Goal: Obtain resource: Download file/media

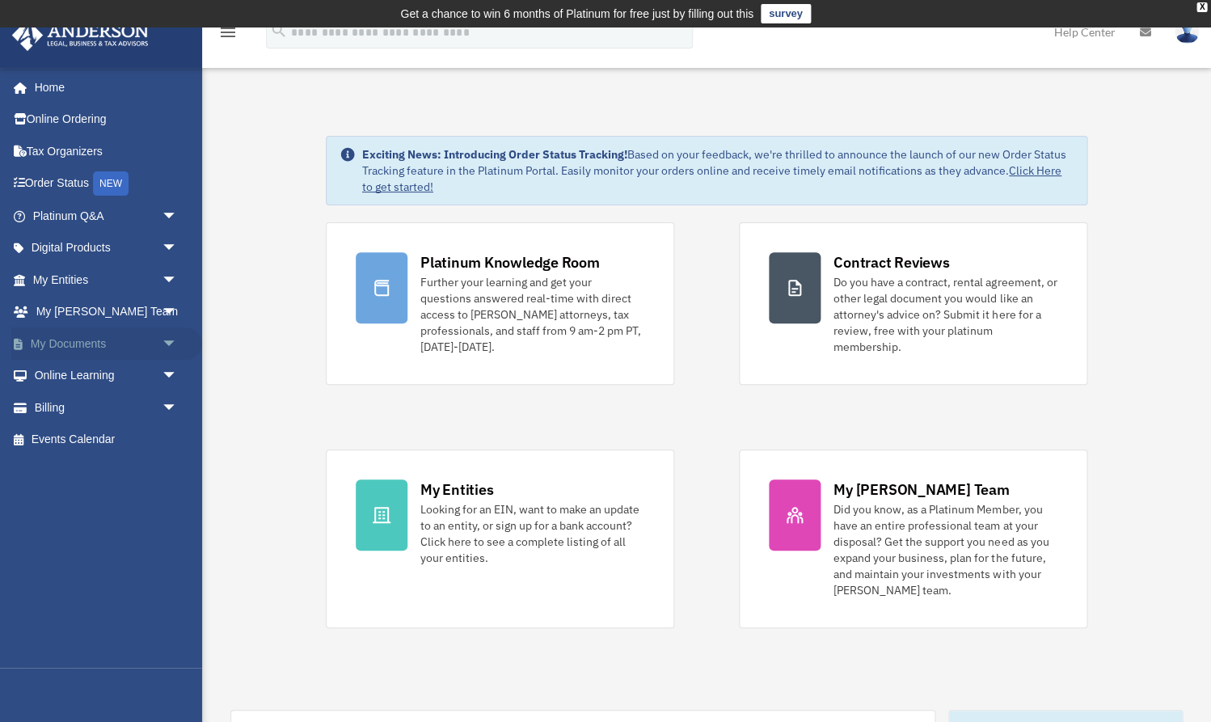
click at [147, 343] on link "My Documents arrow_drop_down" at bounding box center [106, 343] width 191 height 32
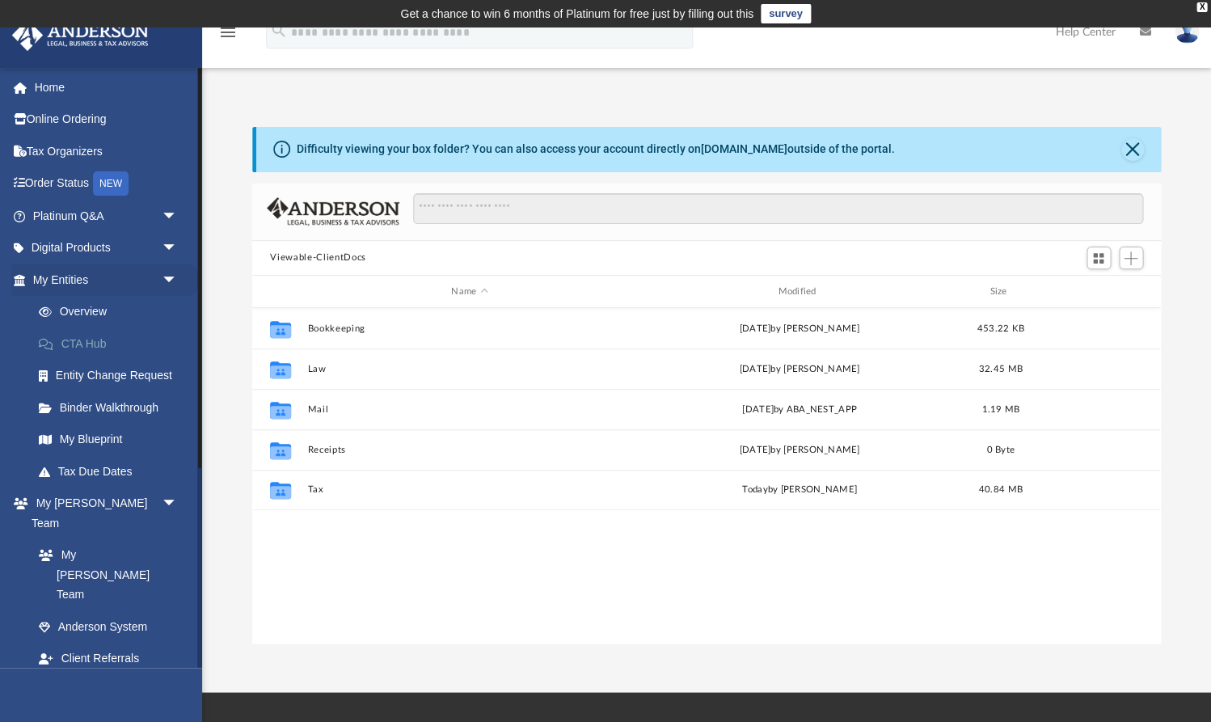
scroll to position [367, 907]
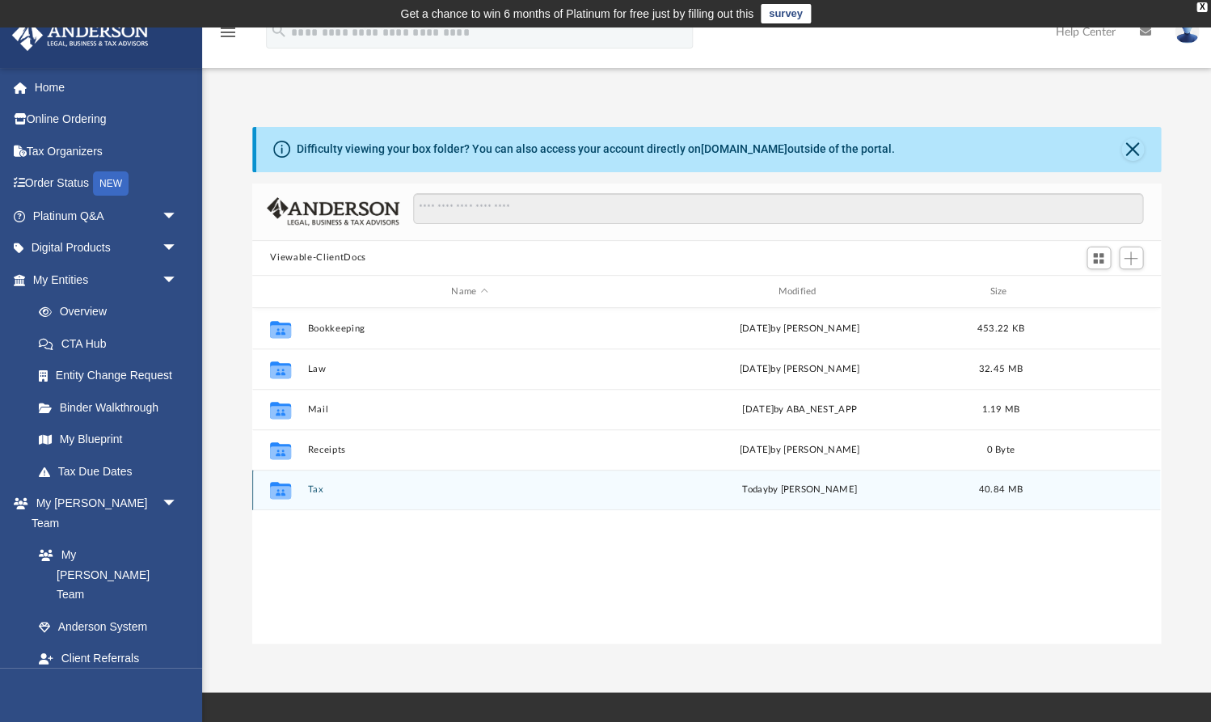
click at [313, 491] on button "Tax" at bounding box center [469, 490] width 323 height 11
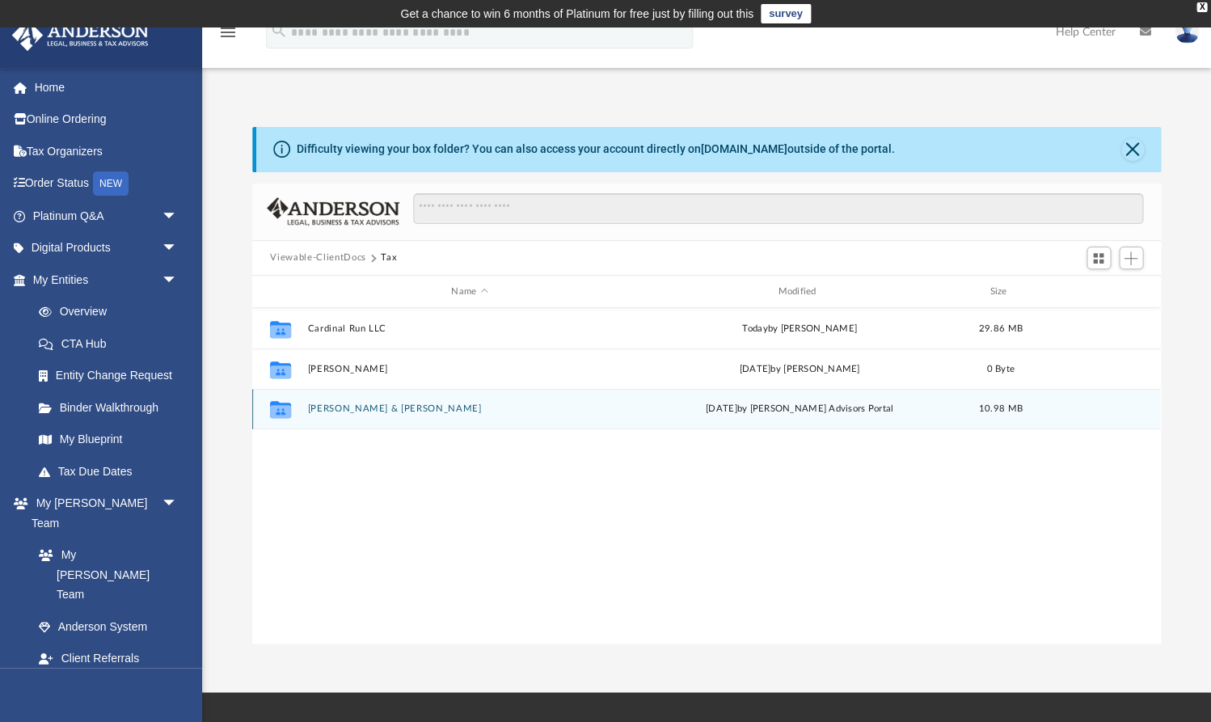
click at [321, 404] on button "[PERSON_NAME] & [PERSON_NAME]" at bounding box center [469, 409] width 323 height 11
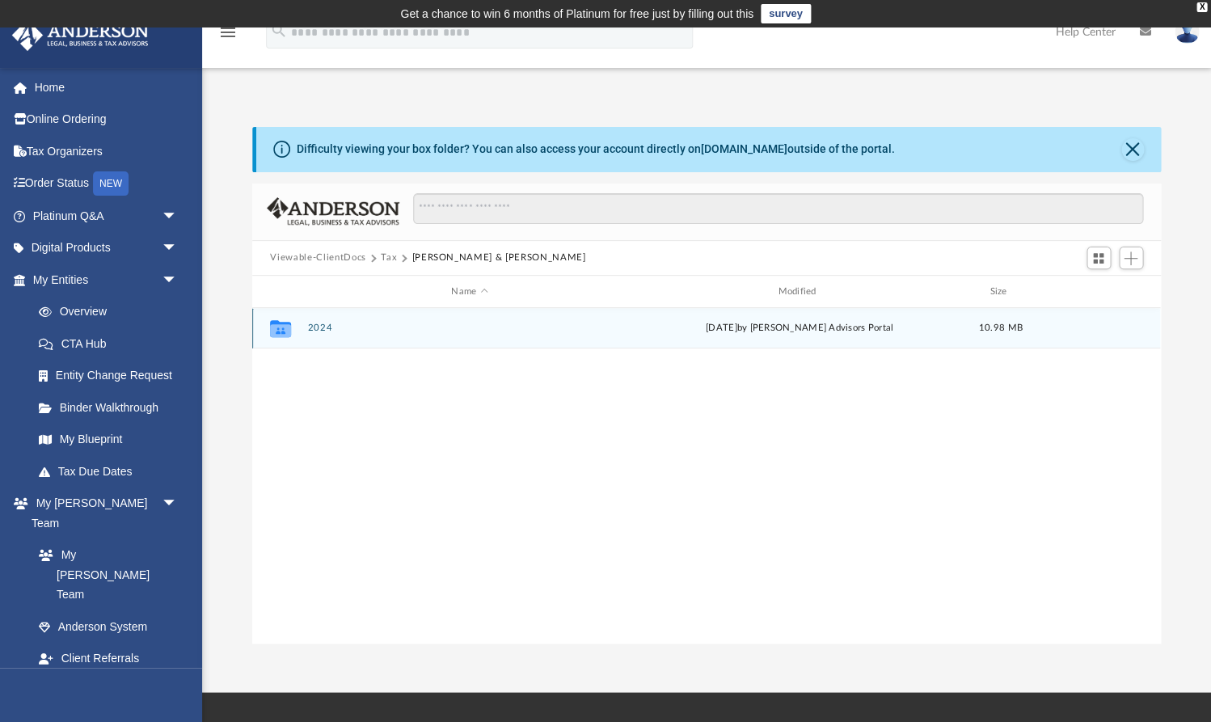
click at [312, 323] on button "2024" at bounding box center [469, 328] width 323 height 11
click at [345, 329] on button "Digital Tax Organizer" at bounding box center [469, 328] width 323 height 11
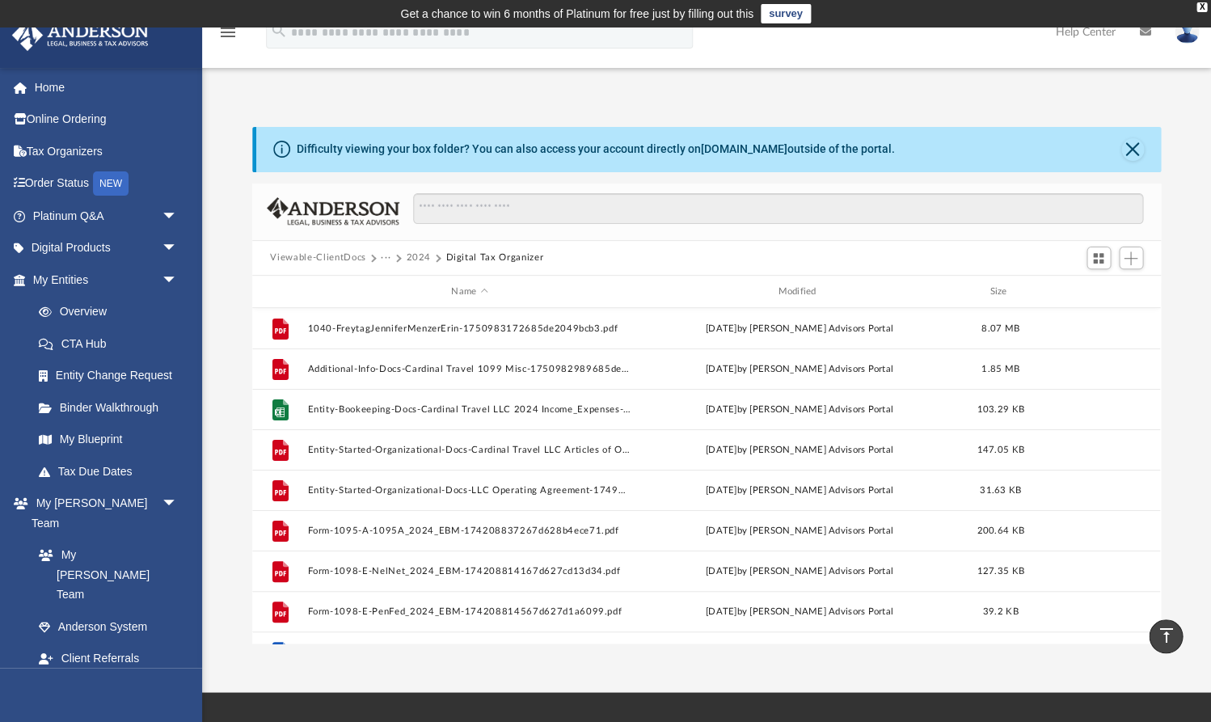
scroll to position [0, 0]
click at [350, 258] on button "Viewable-ClientDocs" at bounding box center [317, 258] width 95 height 15
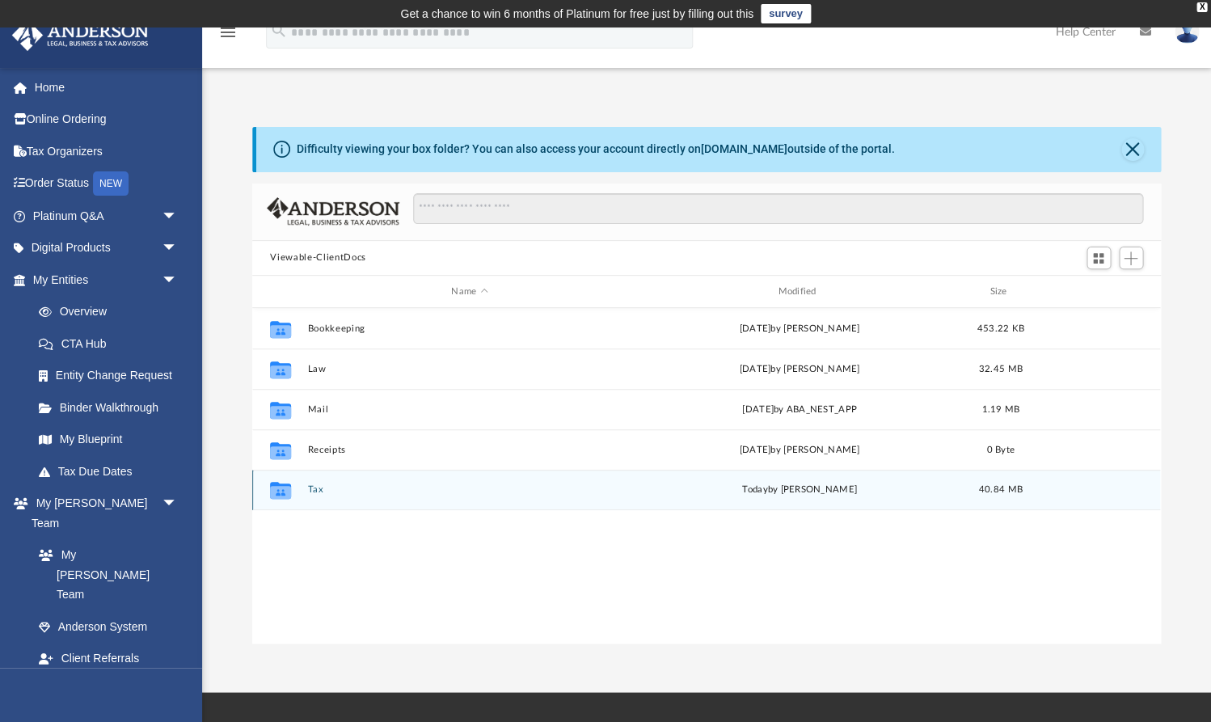
click at [314, 491] on button "Tax" at bounding box center [469, 490] width 323 height 11
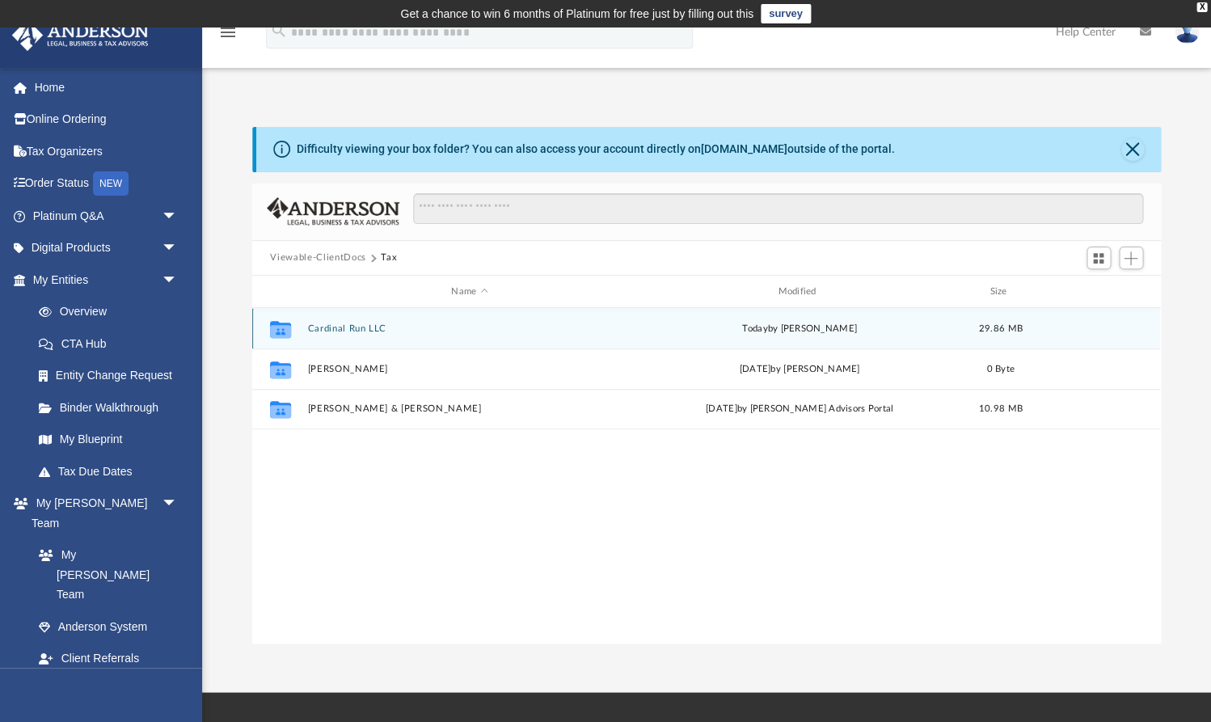
click at [346, 326] on button "Cardinal Run LLC" at bounding box center [469, 328] width 323 height 11
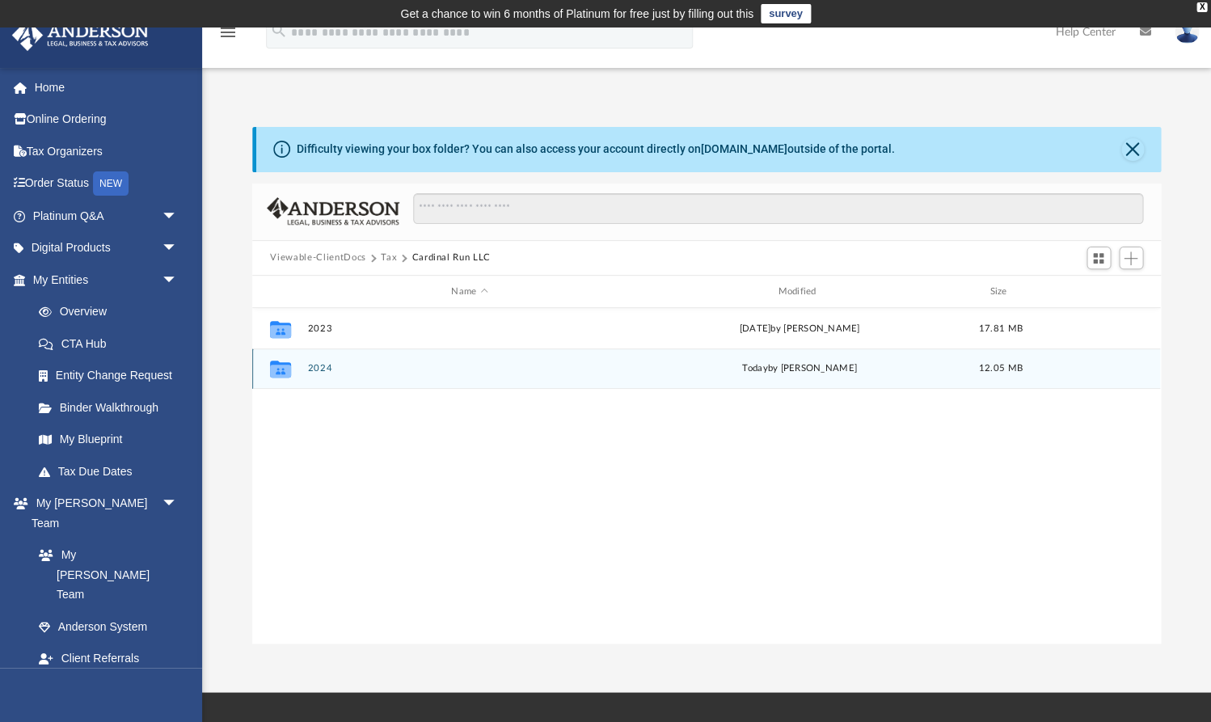
click at [322, 366] on button "2024" at bounding box center [469, 369] width 323 height 11
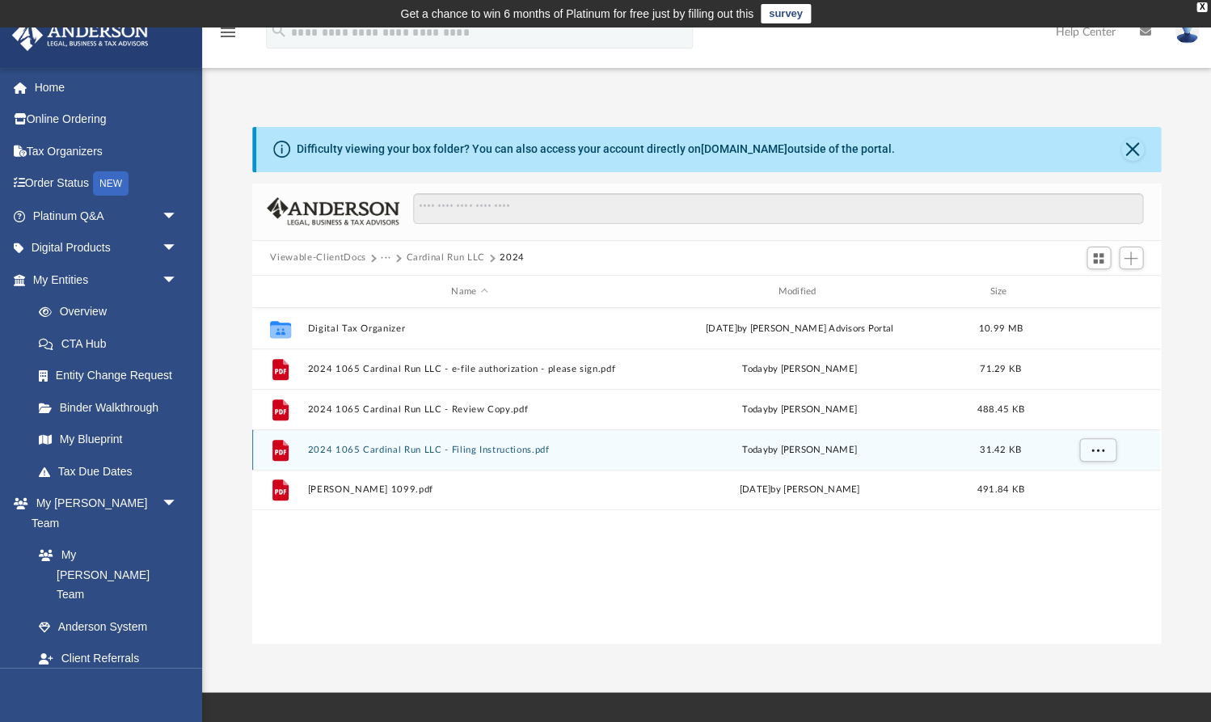
click at [337, 447] on button "2024 1065 Cardinal Run LLC - Filing Instructions.pdf" at bounding box center [469, 449] width 323 height 11
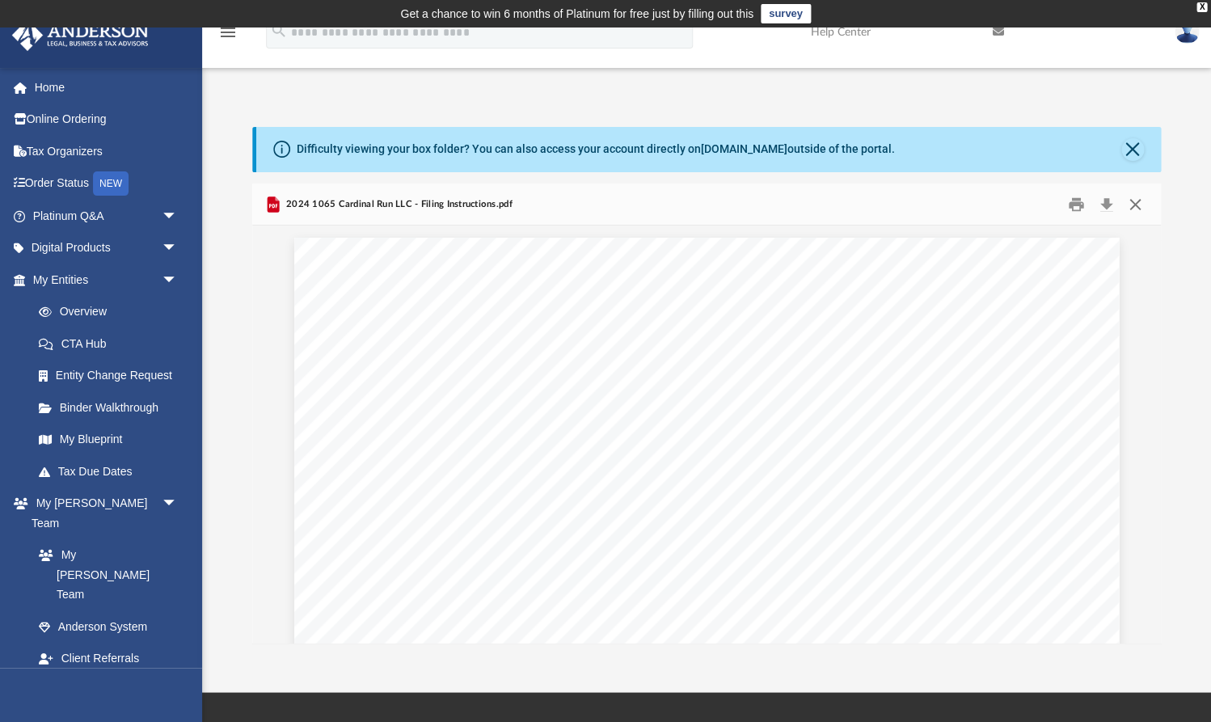
click at [1133, 200] on button "Close" at bounding box center [1134, 204] width 29 height 25
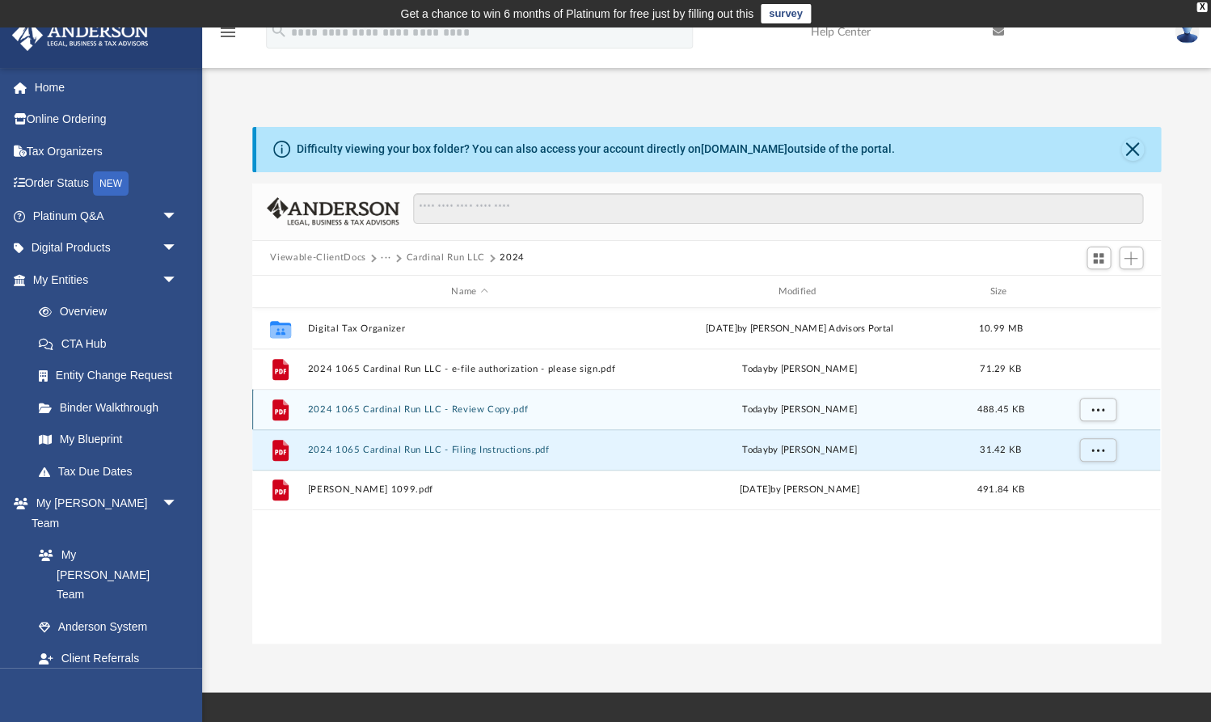
click at [474, 410] on button "2024 1065 Cardinal Run LLC - Review Copy.pdf" at bounding box center [469, 409] width 323 height 11
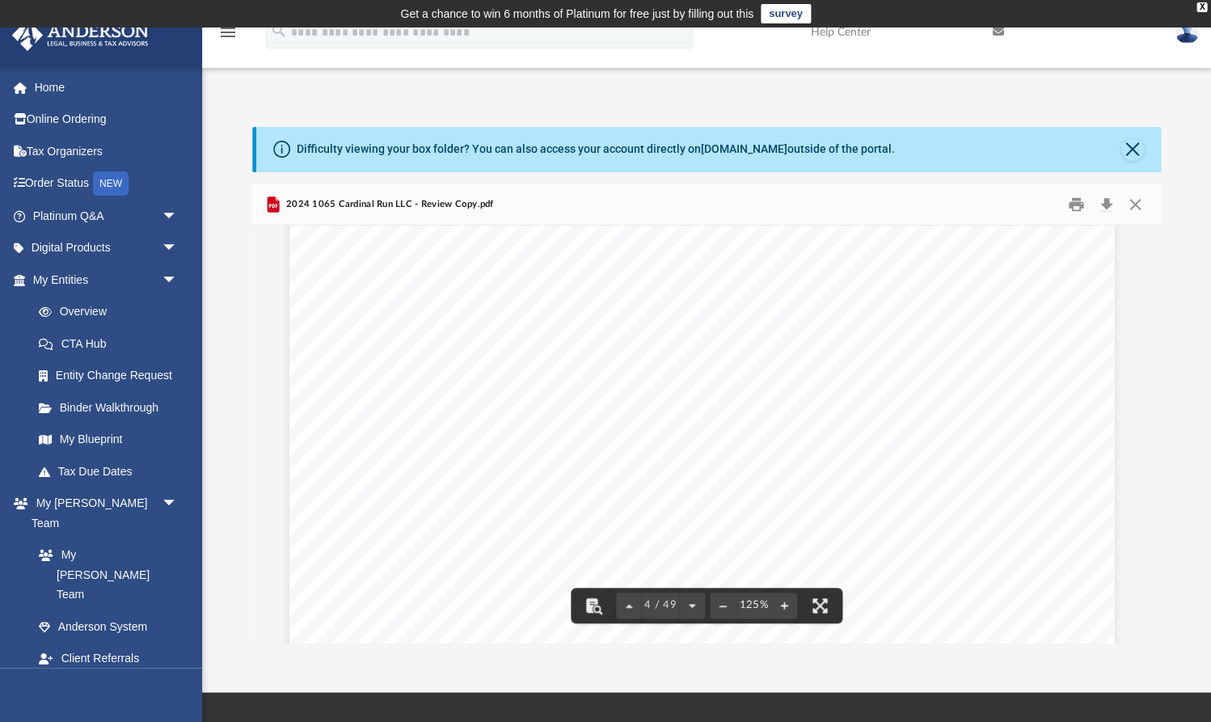
scroll to position [3463, 5]
click at [1109, 200] on button "Download" at bounding box center [1106, 204] width 29 height 25
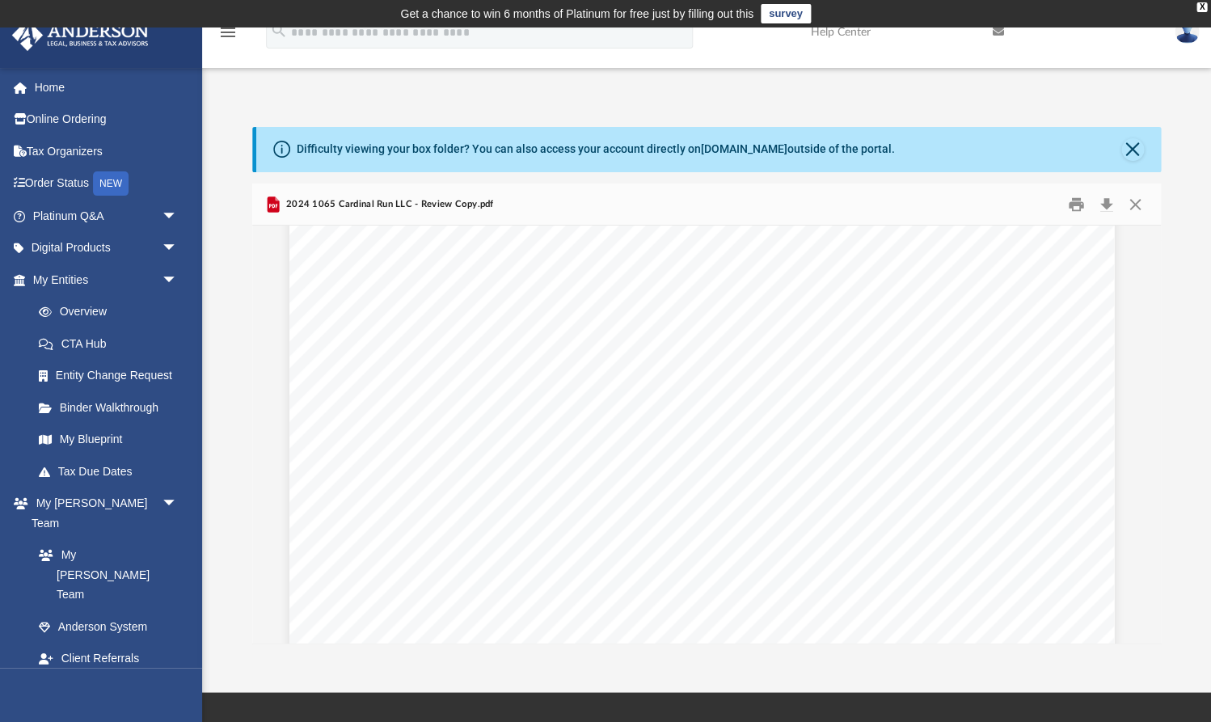
click at [461, 85] on div "App [EMAIL_ADDRESS][DOMAIN_NAME] Sign Out [EMAIL_ADDRESS][DOMAIN_NAME] Home Onl…" at bounding box center [605, 359] width 1211 height 567
